Goal: Information Seeking & Learning: Learn about a topic

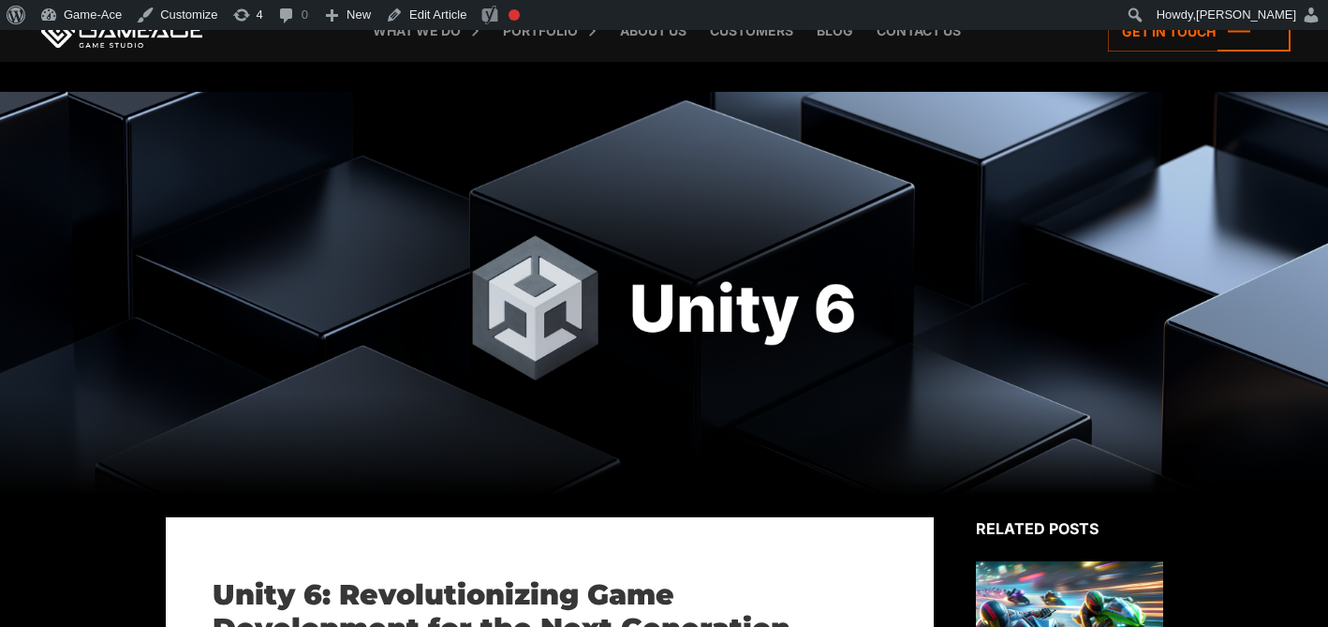
scroll to position [1265, 0]
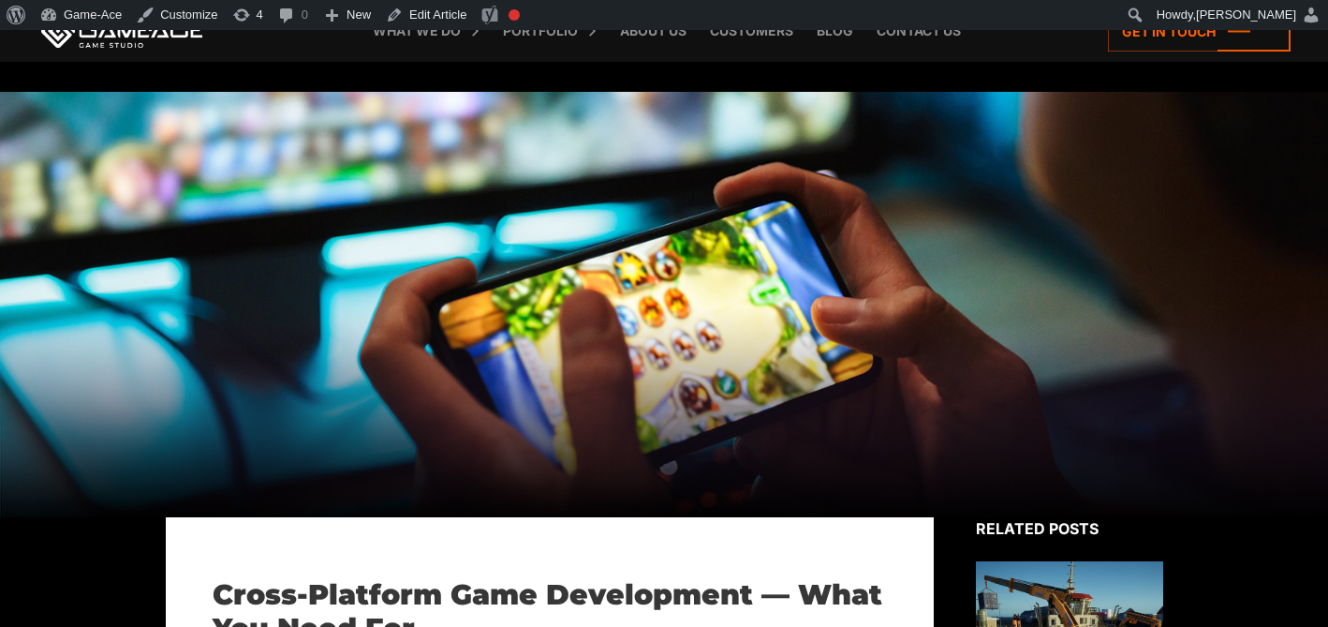
scroll to position [8959, 0]
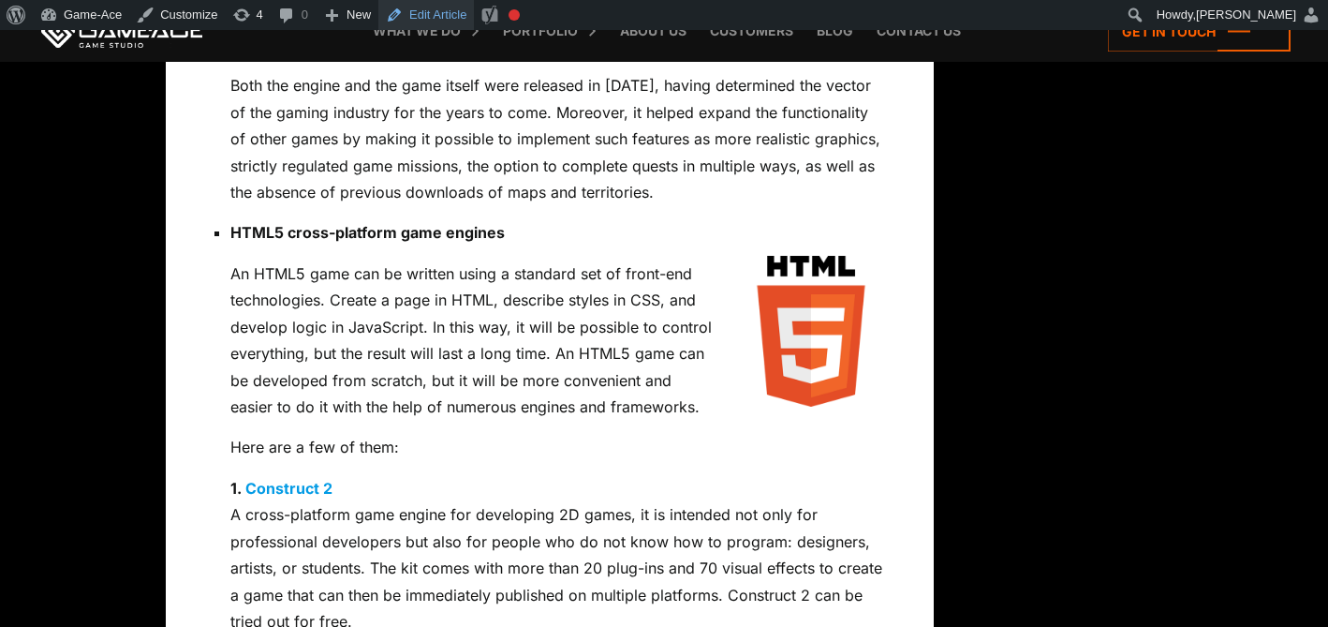
click at [443, 17] on link "Edit Article" at bounding box center [426, 15] width 96 height 30
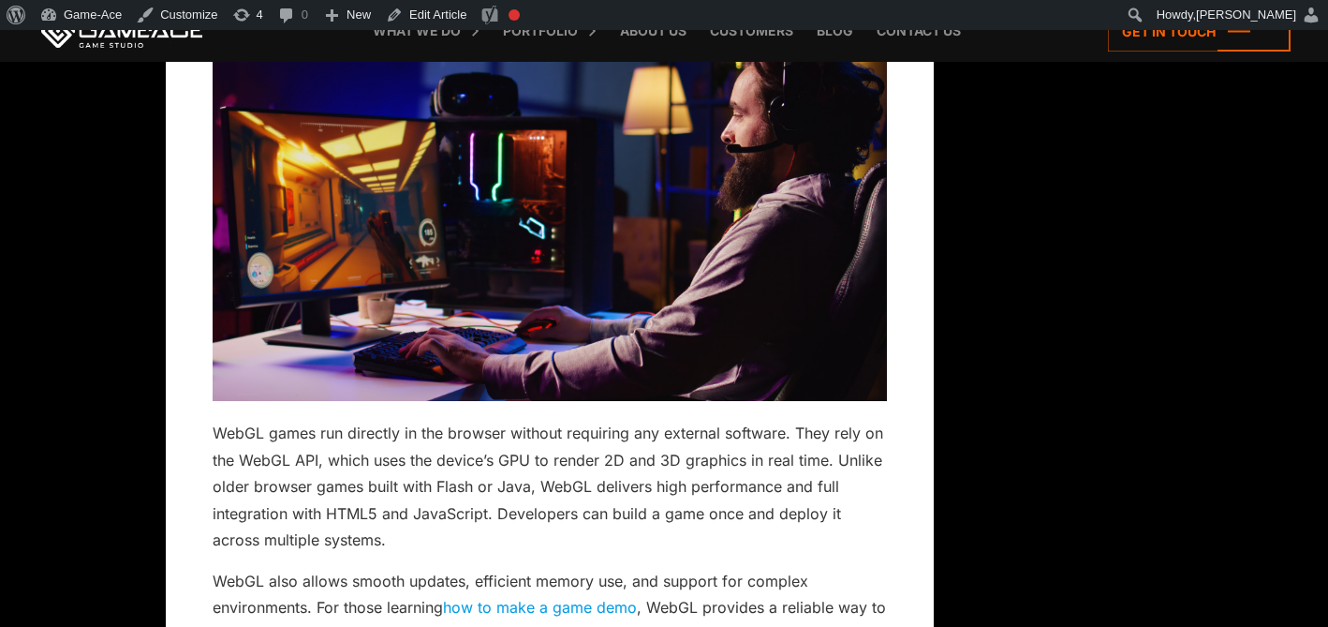
scroll to position [1358, 0]
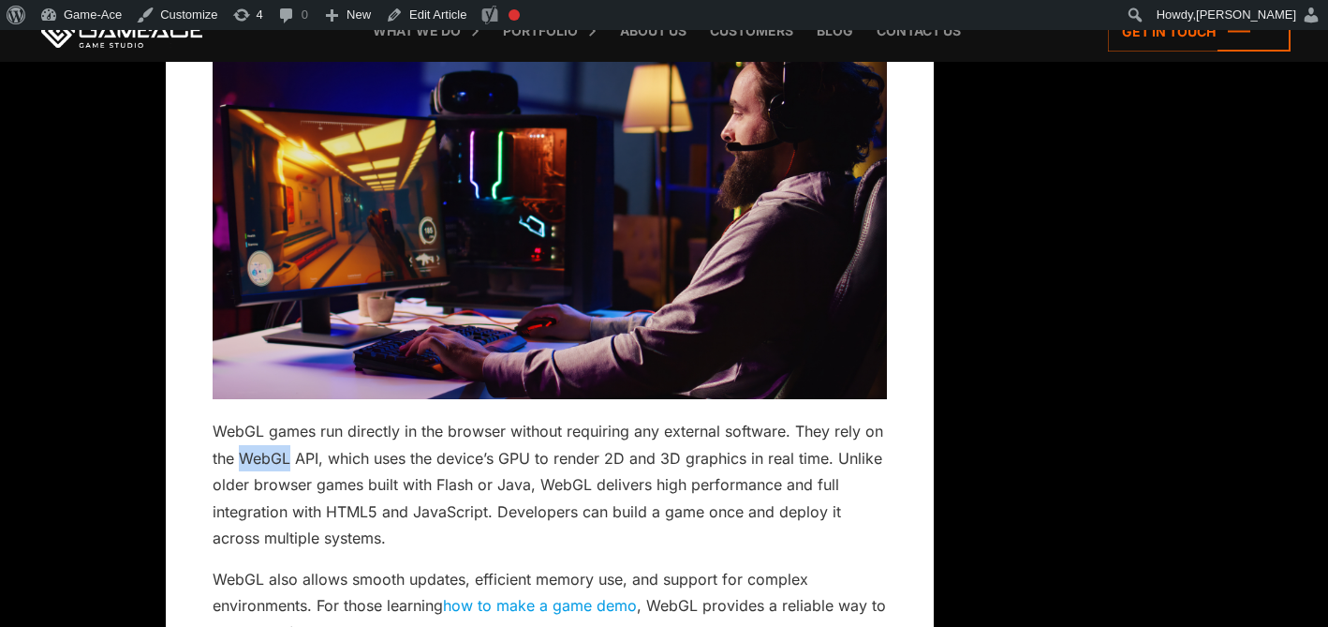
drag, startPoint x: 290, startPoint y: 463, endPoint x: 245, endPoint y: 463, distance: 45.9
click at [245, 463] on p "WebGL games run directly in the browser without requiring any external software…" at bounding box center [550, 484] width 675 height 133
copy p "WebGL"
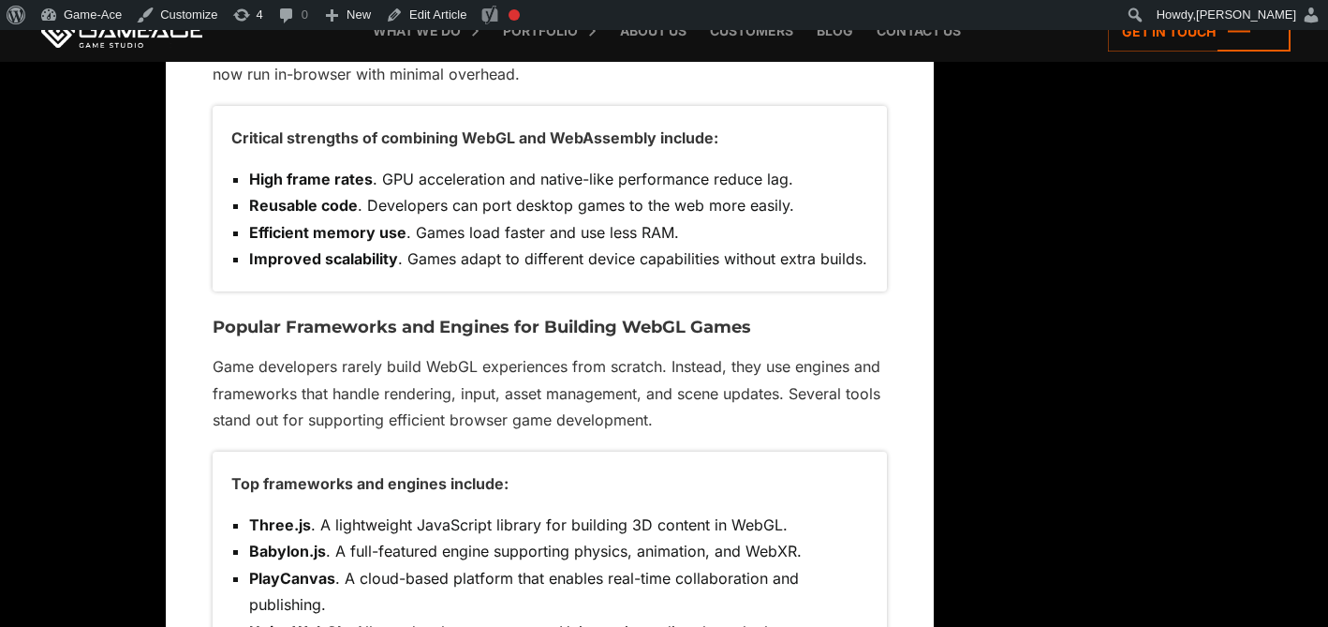
scroll to position [6804, 0]
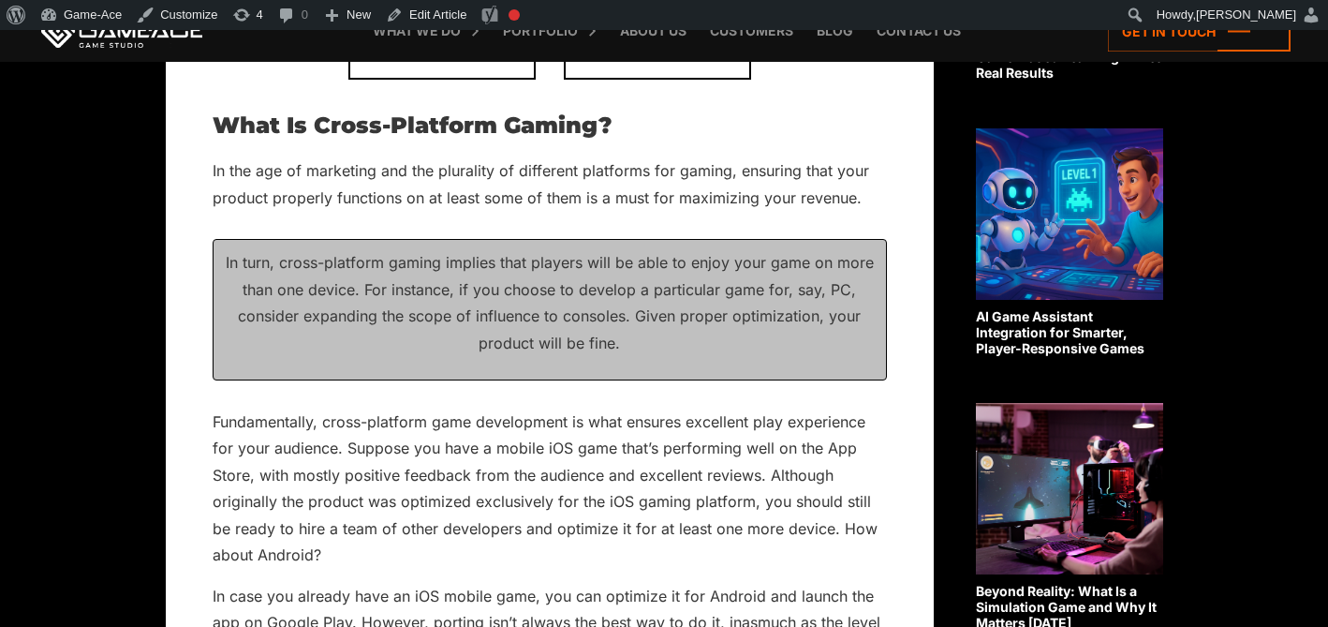
scroll to position [1276, 0]
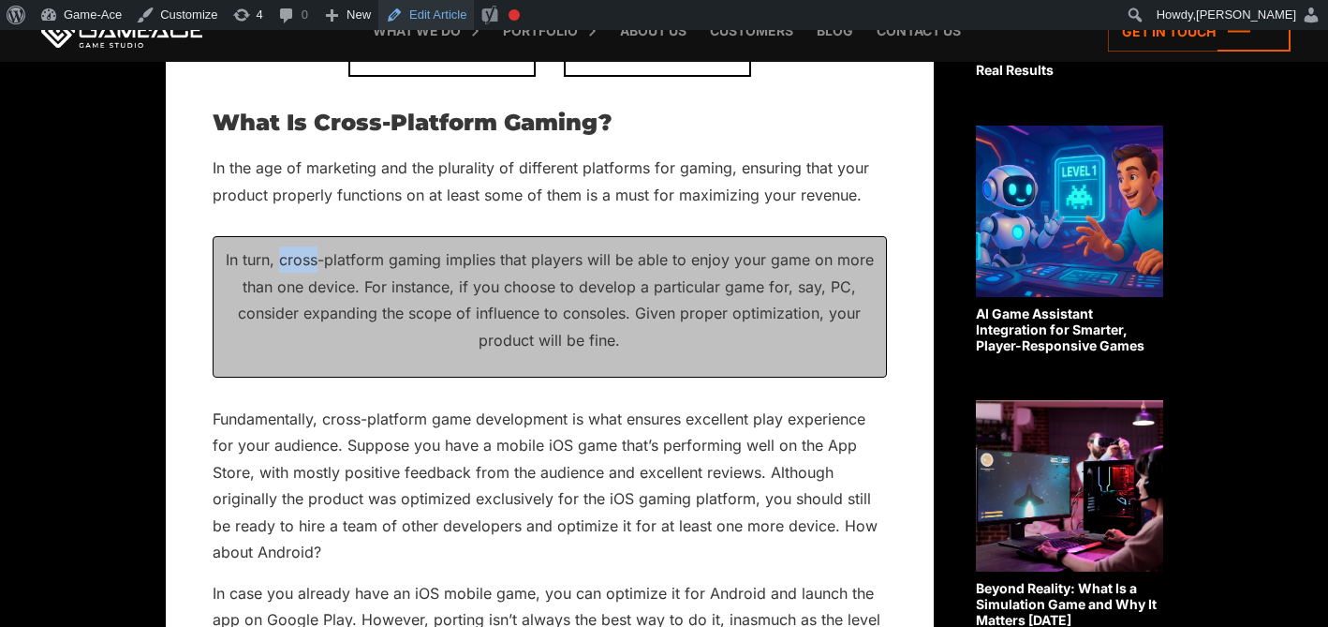
click at [451, 18] on link "Edit Article" at bounding box center [426, 15] width 96 height 30
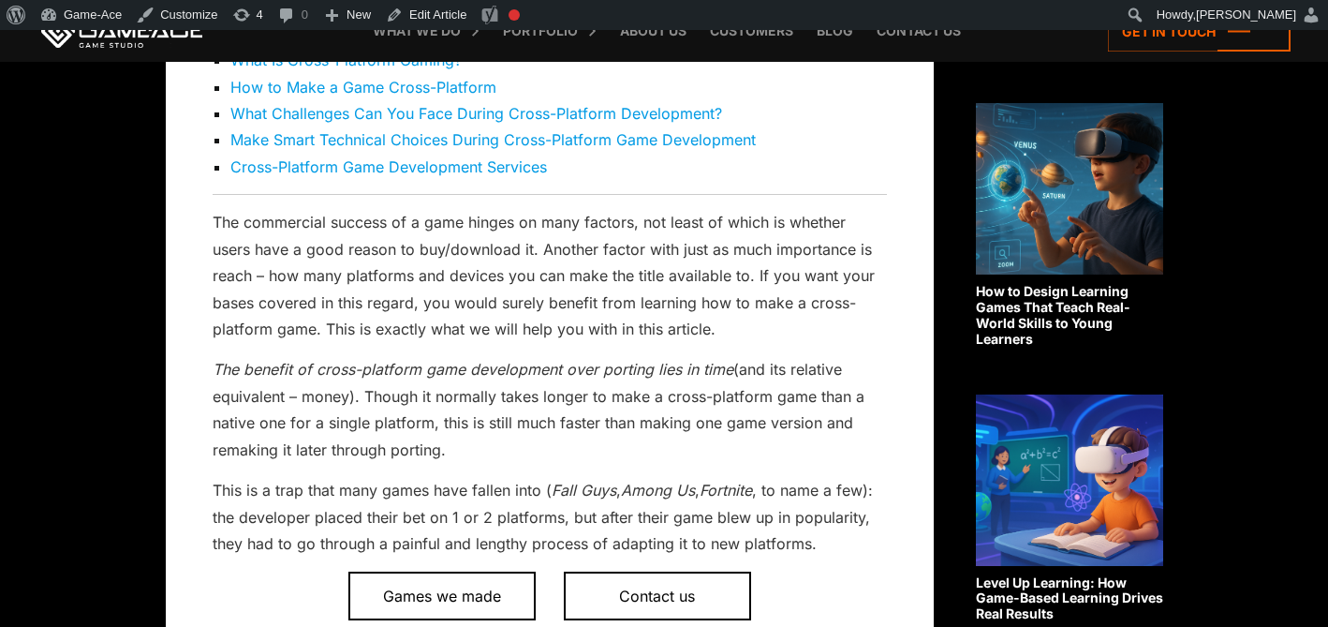
scroll to position [9034, 0]
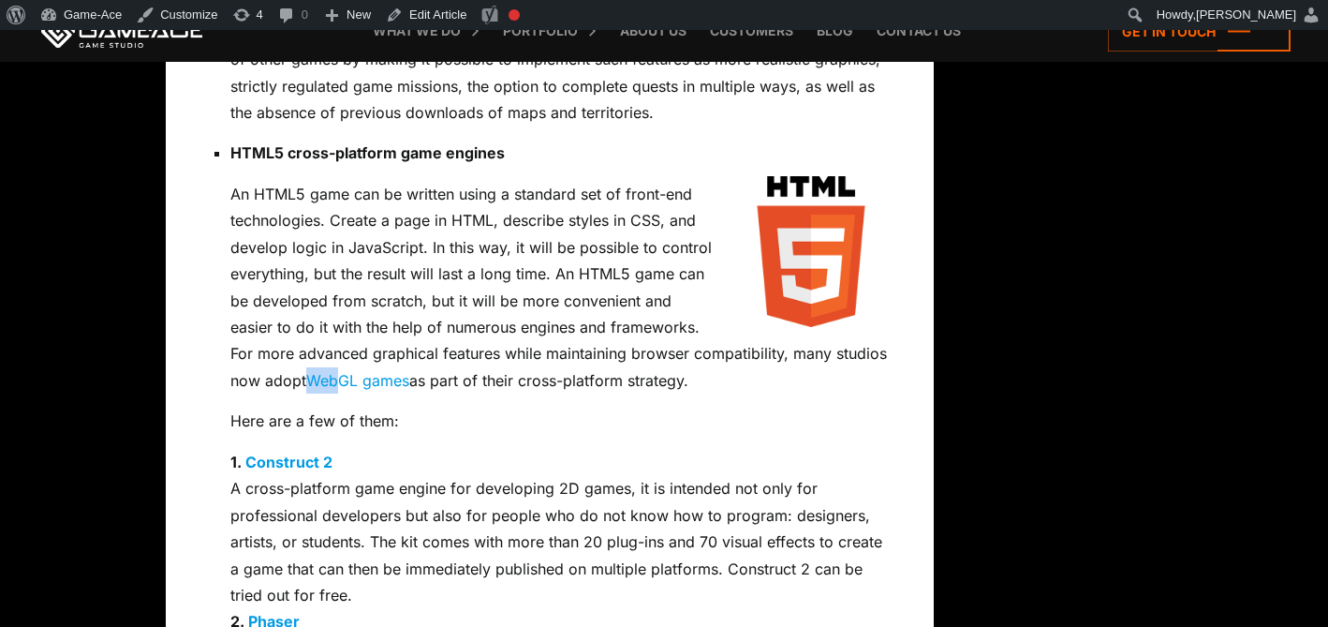
drag, startPoint x: 719, startPoint y: 325, endPoint x: 189, endPoint y: 127, distance: 565.0
copy p "An HTML5 game can be written using a standard set of front-end technologies. Cr…"
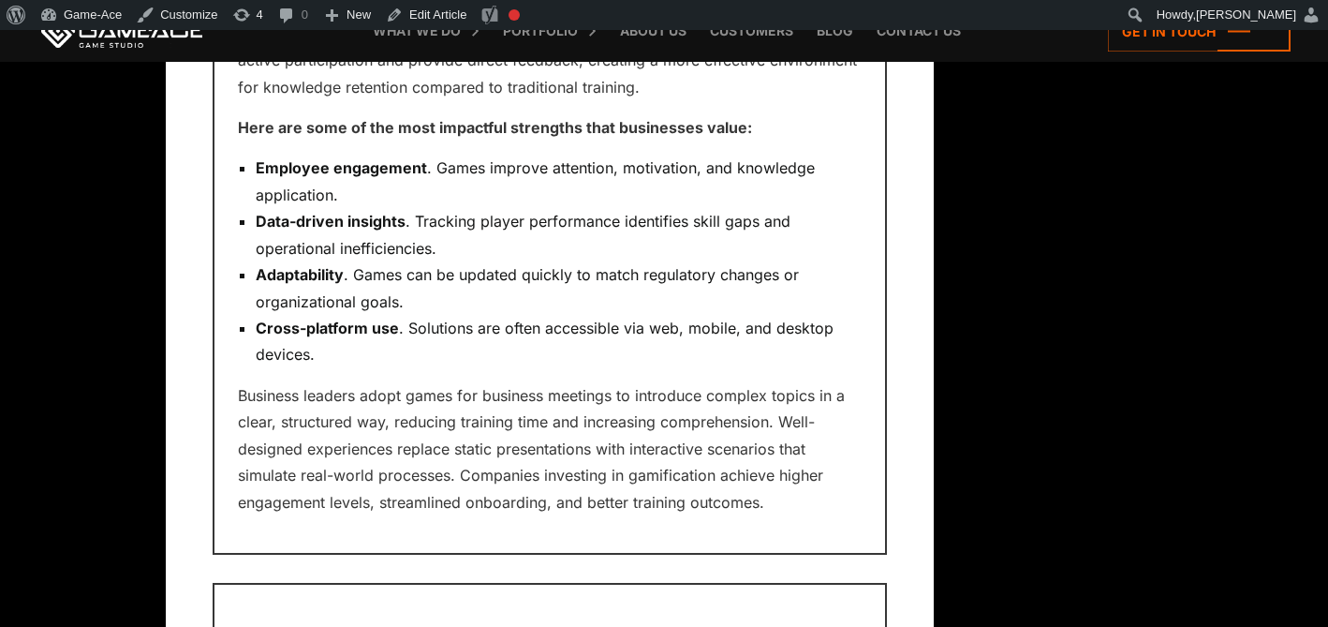
scroll to position [9948, 0]
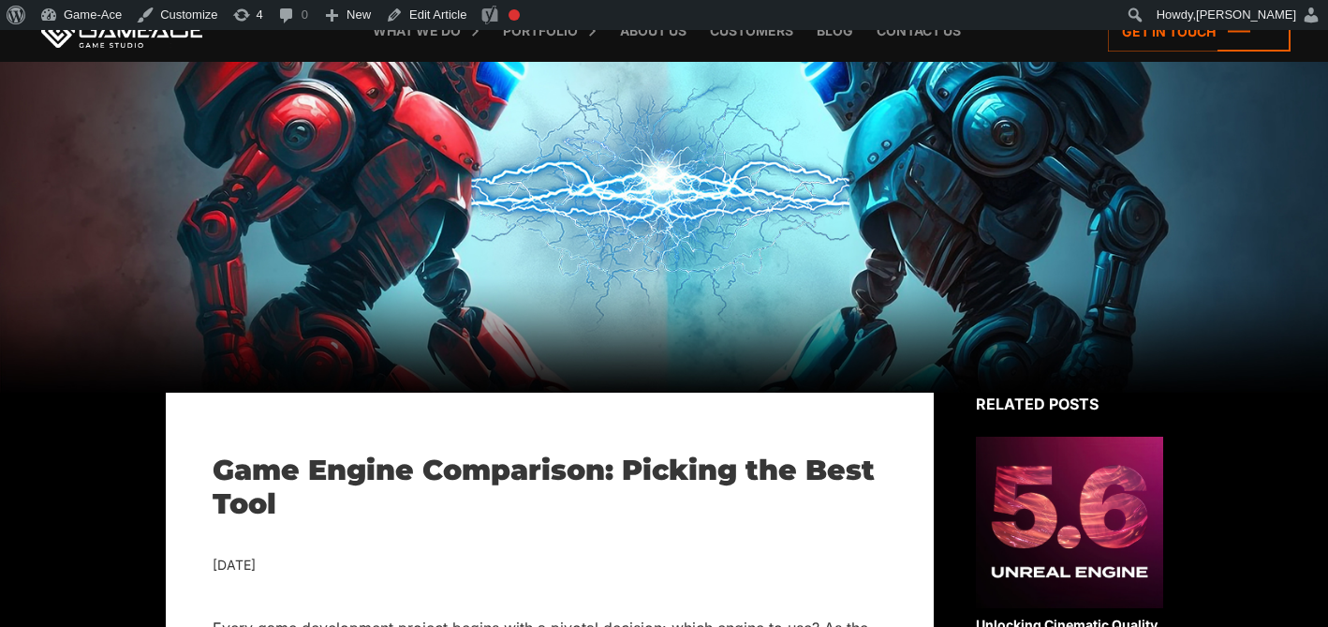
scroll to position [3984, 0]
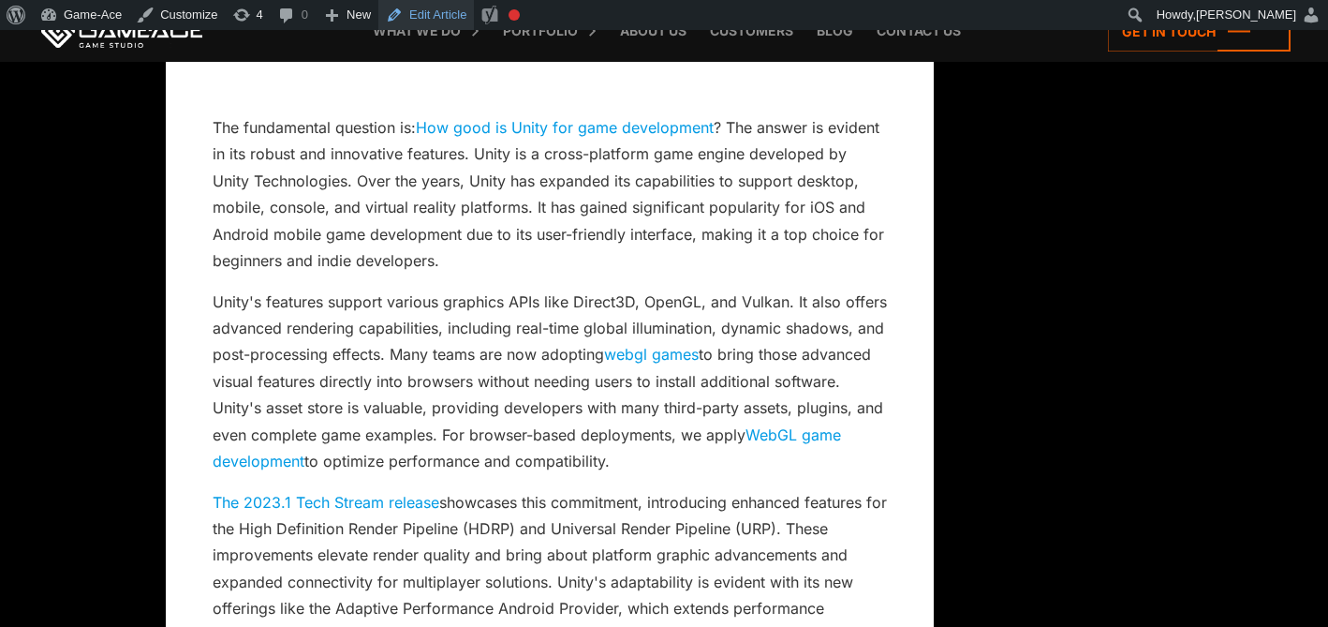
click at [434, 9] on link "Edit Article" at bounding box center [426, 15] width 96 height 30
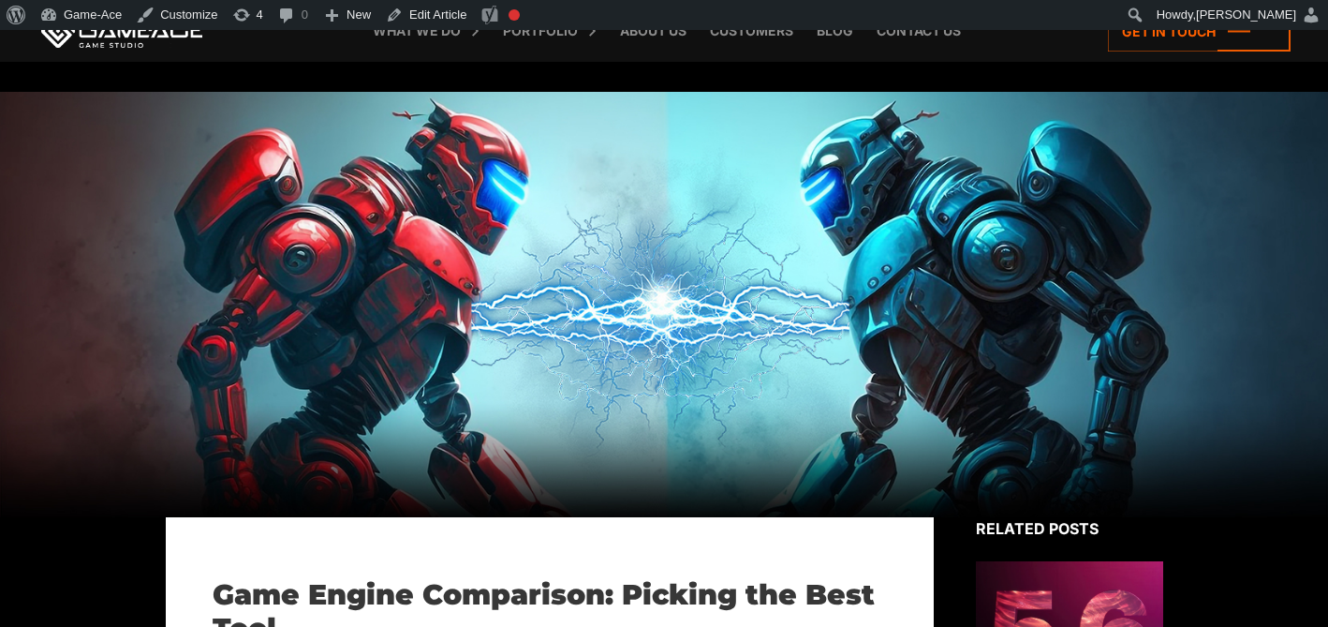
scroll to position [3984, 0]
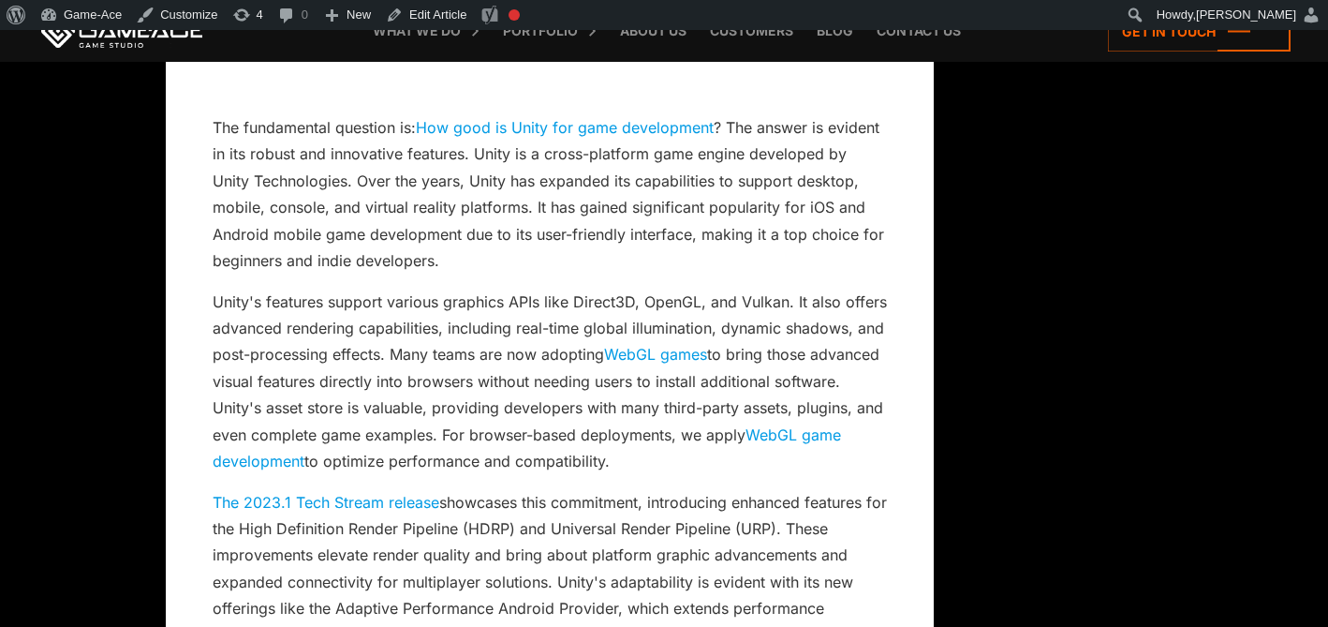
click at [694, 345] on link "WebGL games" at bounding box center [655, 354] width 103 height 19
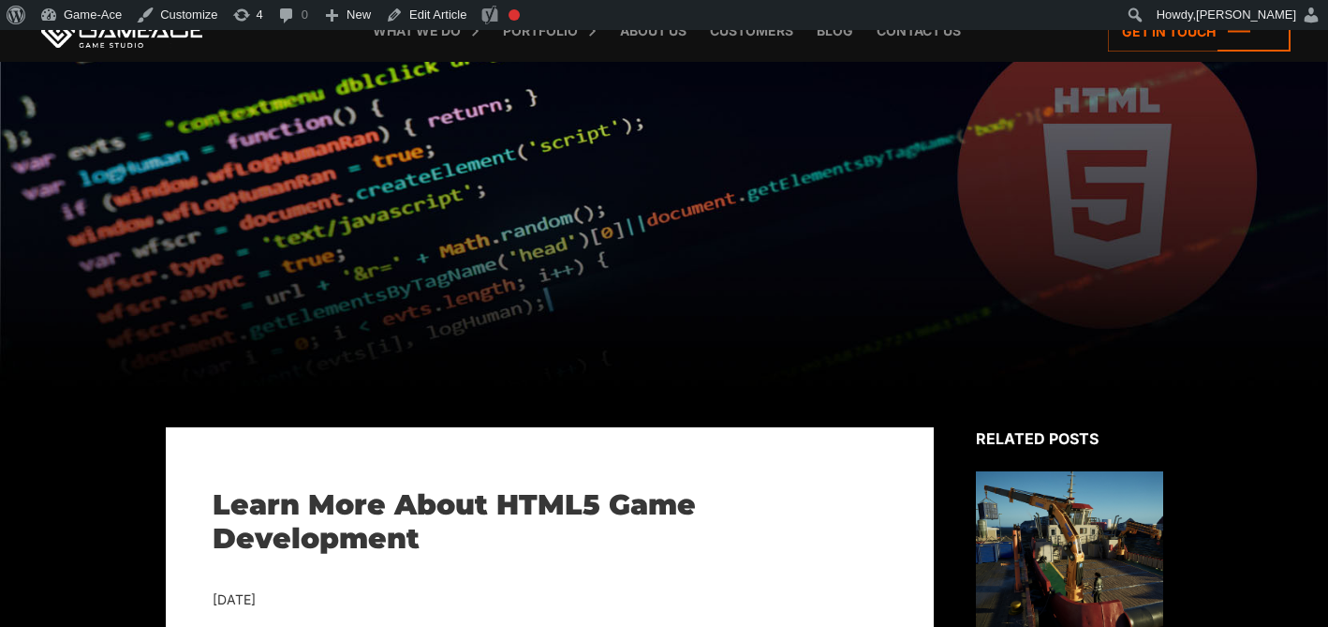
scroll to position [1632, 0]
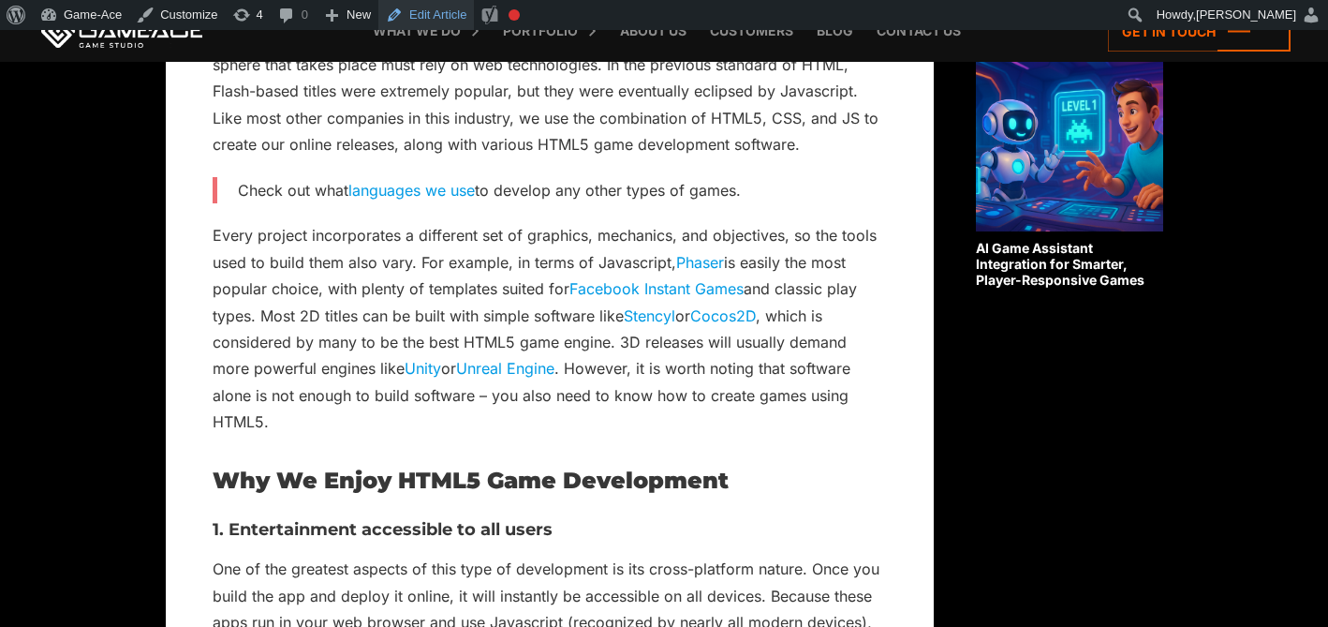
click at [444, 13] on link "Edit Article" at bounding box center [426, 15] width 96 height 30
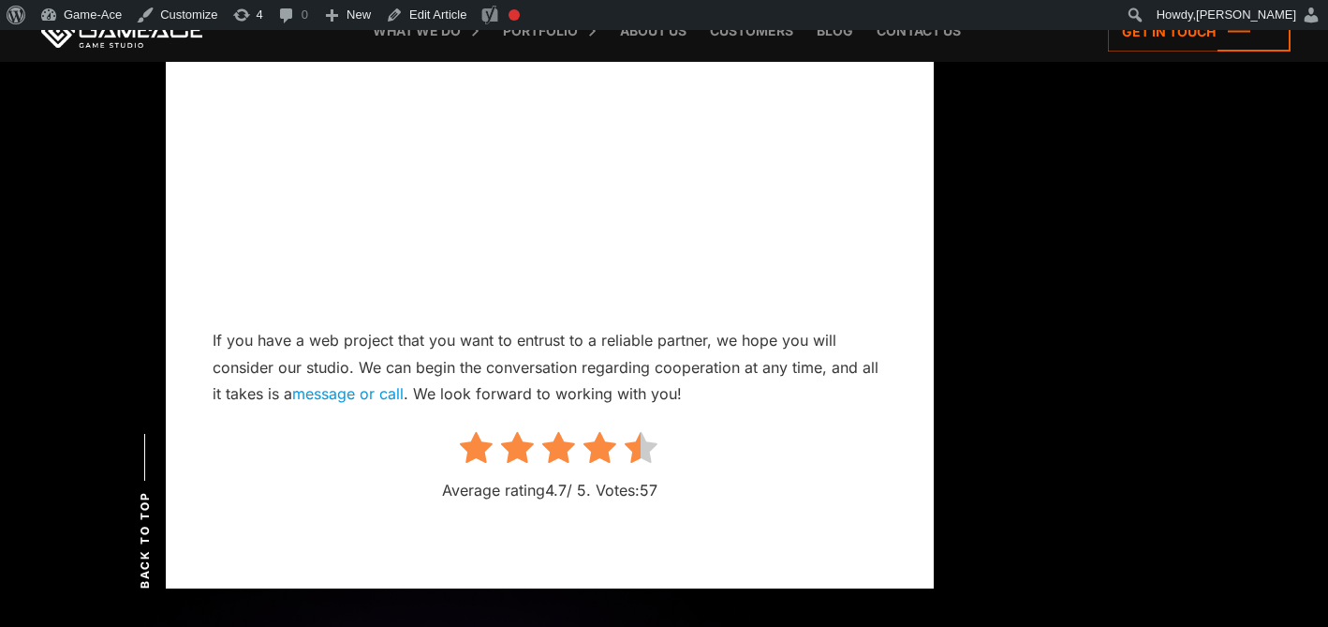
scroll to position [4262, 0]
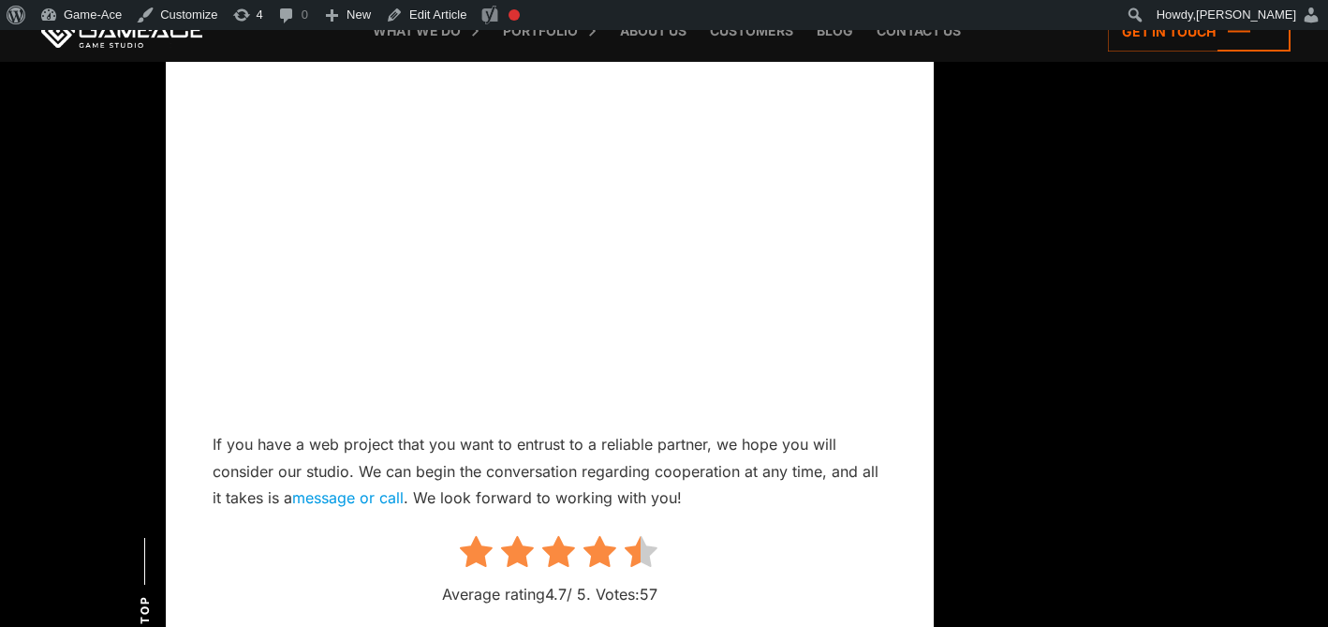
click at [645, 535] on icon at bounding box center [641, 552] width 33 height 35
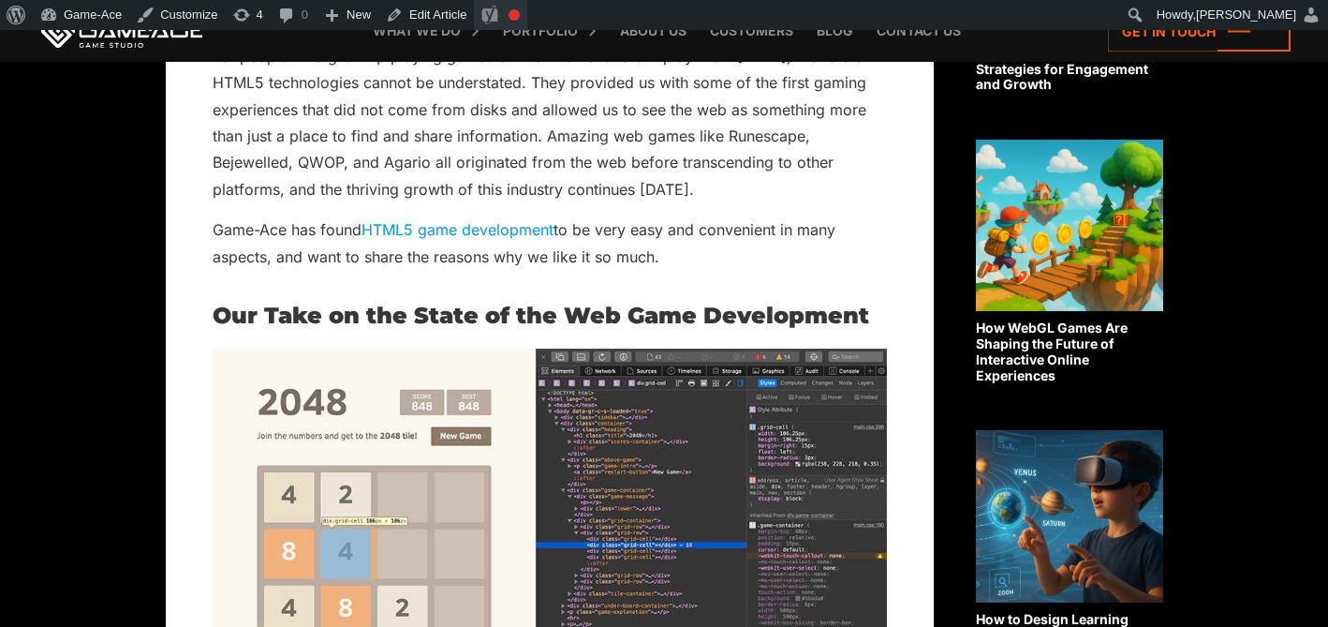
scroll to position [1645, 0]
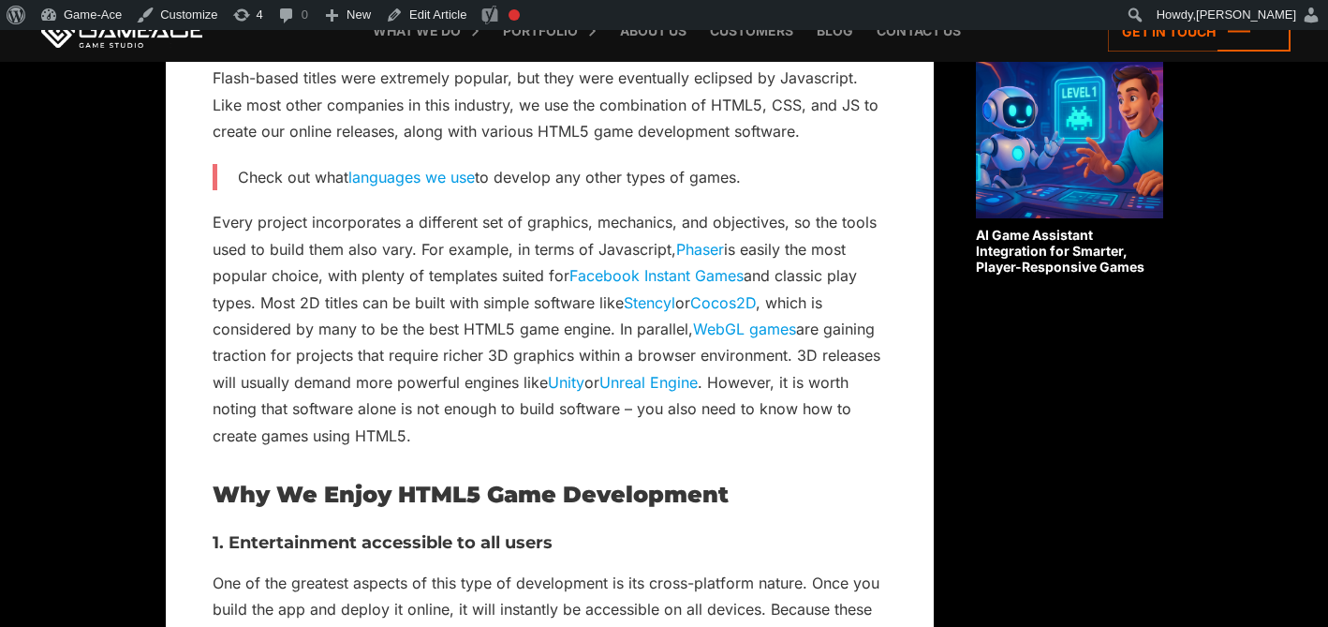
click at [767, 329] on link "WebGL games" at bounding box center [744, 328] width 103 height 19
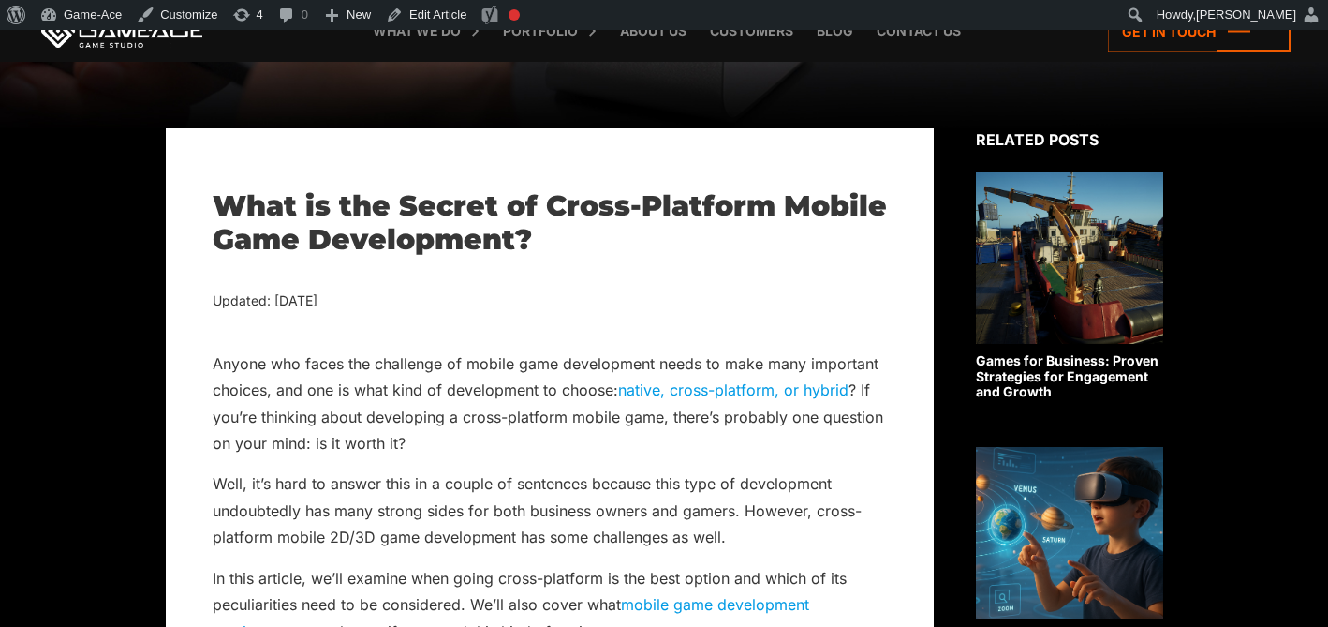
scroll to position [5176, 0]
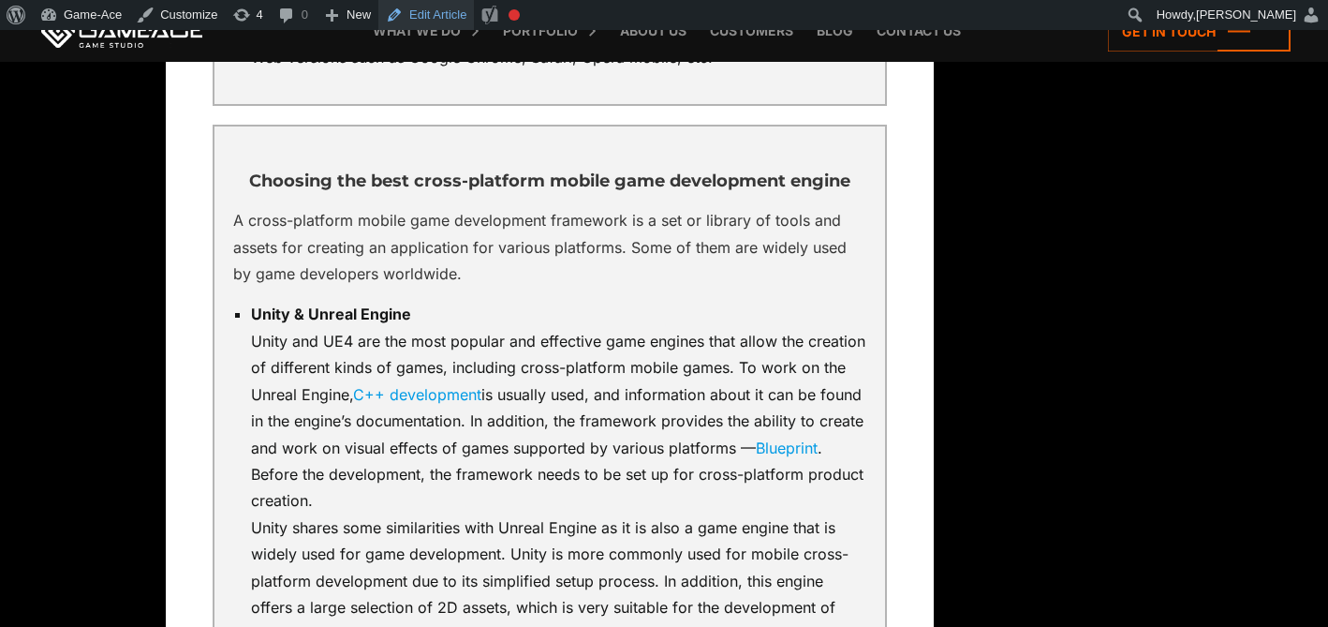
click at [452, 7] on link "Edit Article" at bounding box center [426, 15] width 96 height 30
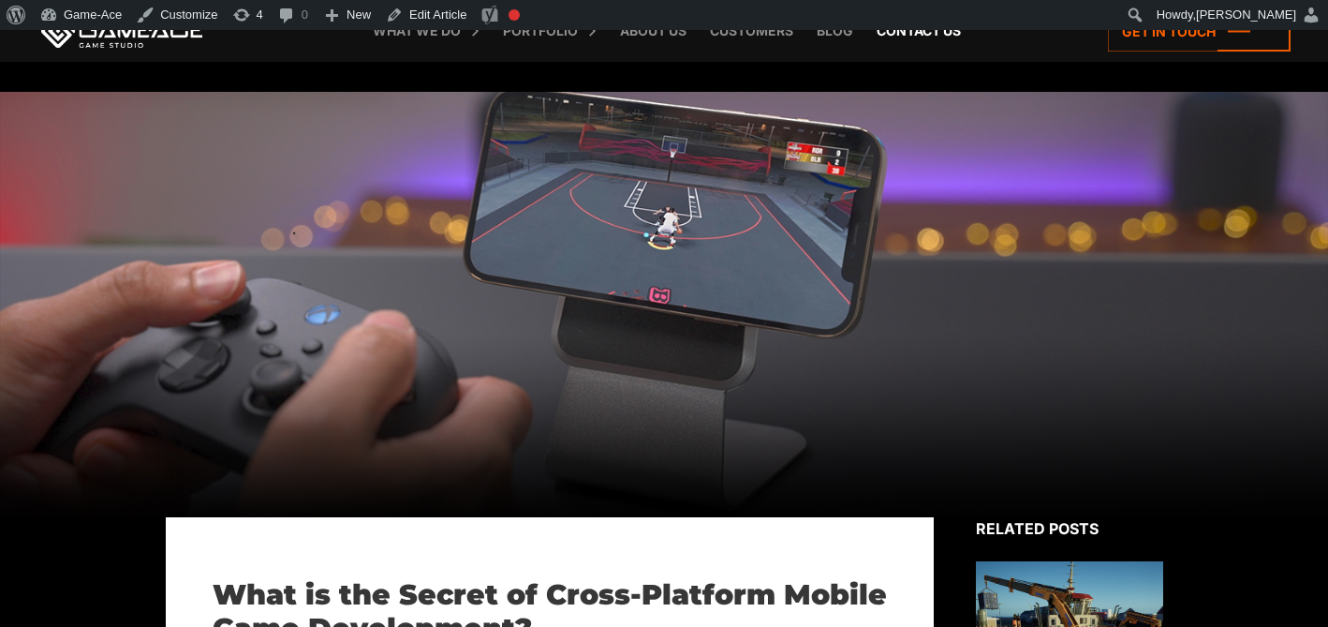
scroll to position [5176, 0]
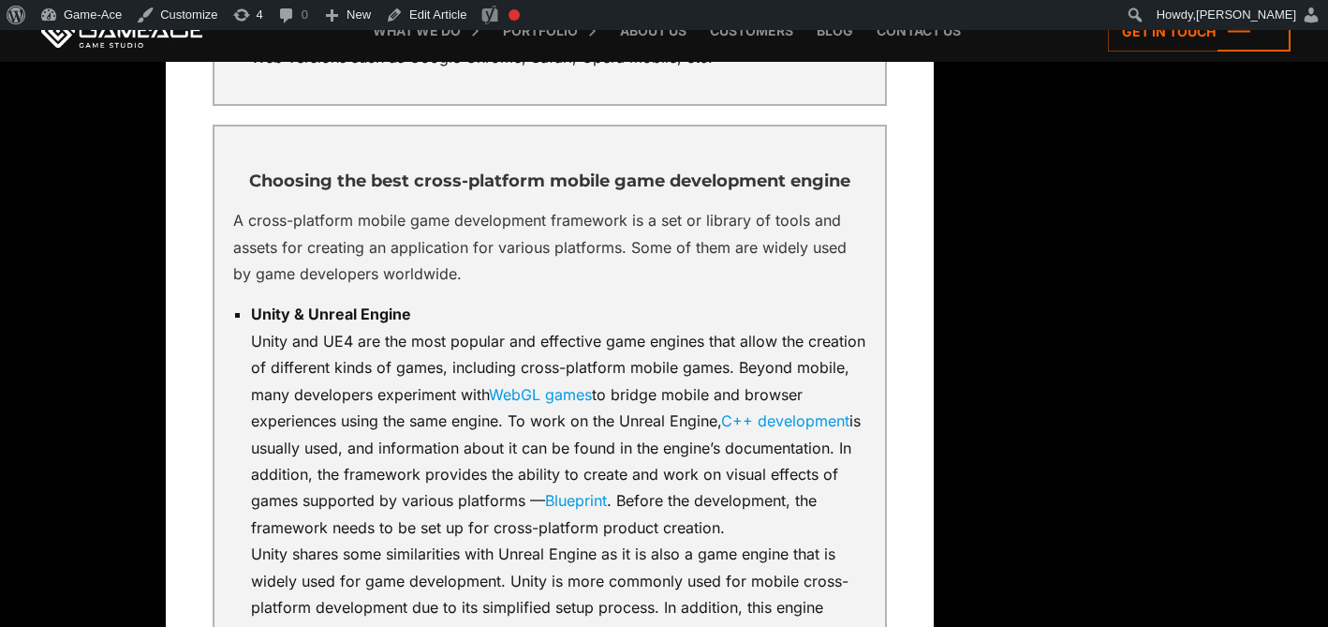
click at [552, 385] on link "WebGL games" at bounding box center [540, 394] width 103 height 19
